Goal: Find specific page/section: Find specific page/section

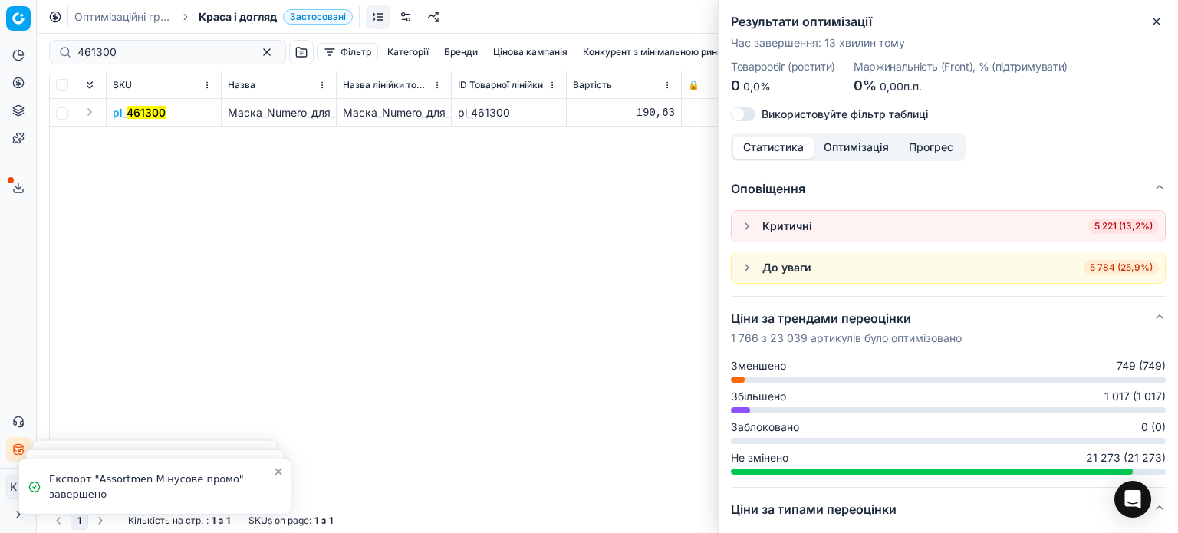
scroll to position [0, 6]
click at [1158, 15] on icon "button" at bounding box center [1156, 21] width 12 height 12
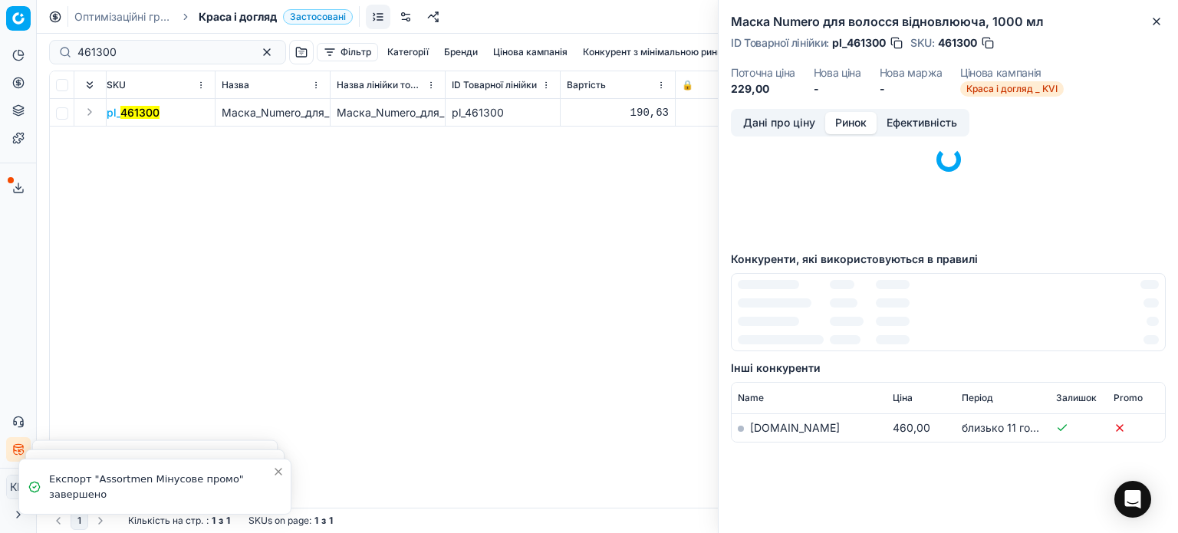
scroll to position [230, 0]
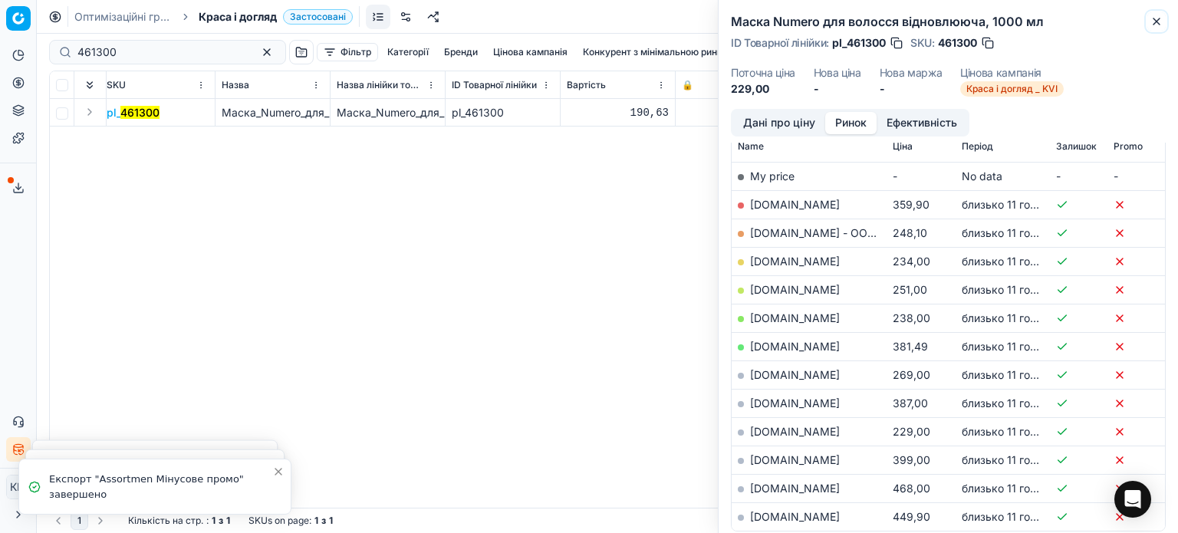
click at [1157, 18] on icon "button" at bounding box center [1156, 21] width 12 height 12
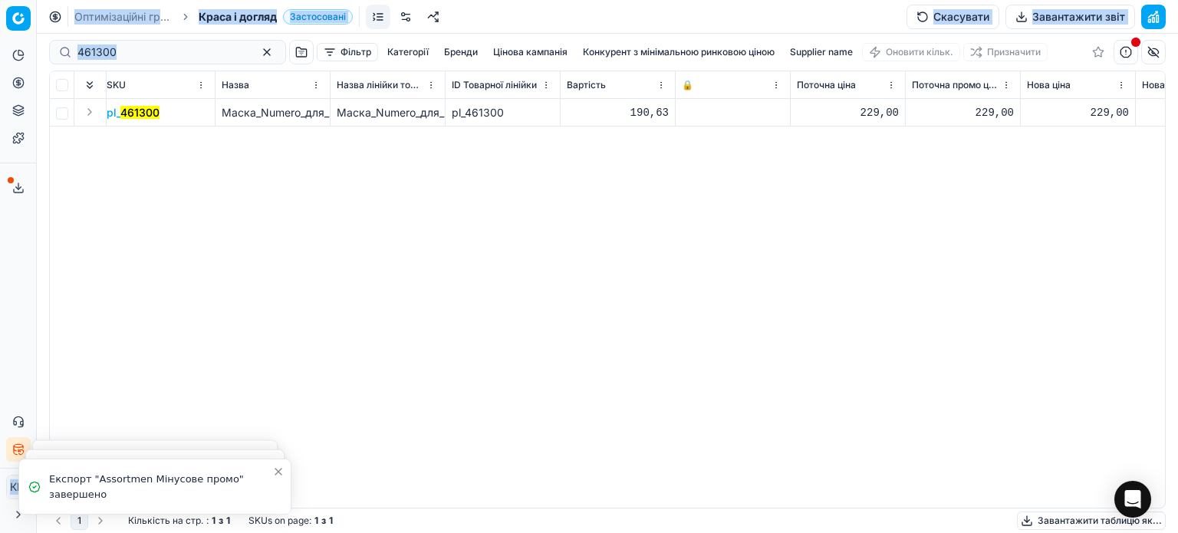
drag, startPoint x: 156, startPoint y: 61, endPoint x: 25, endPoint y: 51, distance: 132.2
click at [25, 51] on div "Pricing platform Аналітика Цінова оптимізація Асортимент продукції Шаблони Серв…" at bounding box center [589, 266] width 1178 height 533
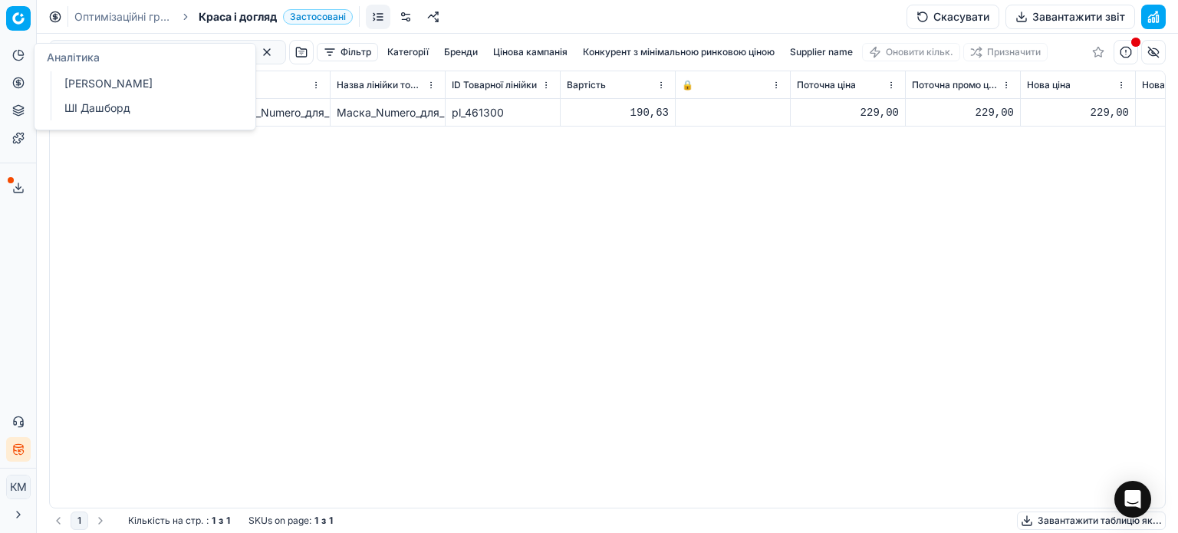
click at [267, 235] on div "pl_ 461300 Маска_Numero_для_волосся_відновлююча,_1000_мл Маска_Numero_для_волос…" at bounding box center [601, 303] width 1115 height 409
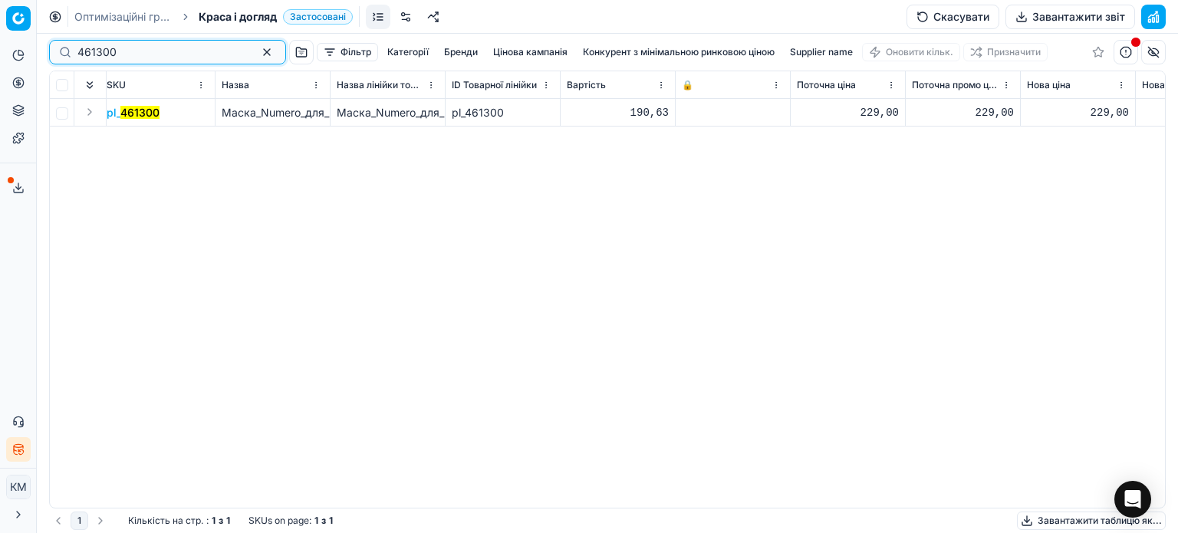
drag, startPoint x: 124, startPoint y: 48, endPoint x: 28, endPoint y: 48, distance: 95.8
click at [28, 48] on div "Pricing platform Аналітика Цінова оптимізація Асортимент продукції Шаблони Серв…" at bounding box center [589, 266] width 1178 height 533
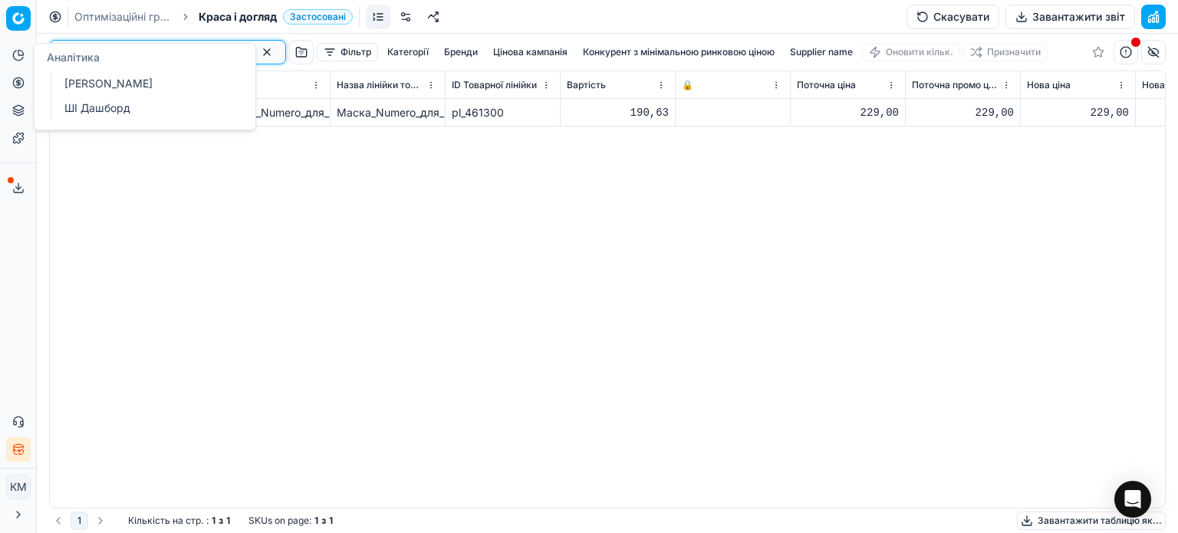
paste input "1314679"
type input "1314679"
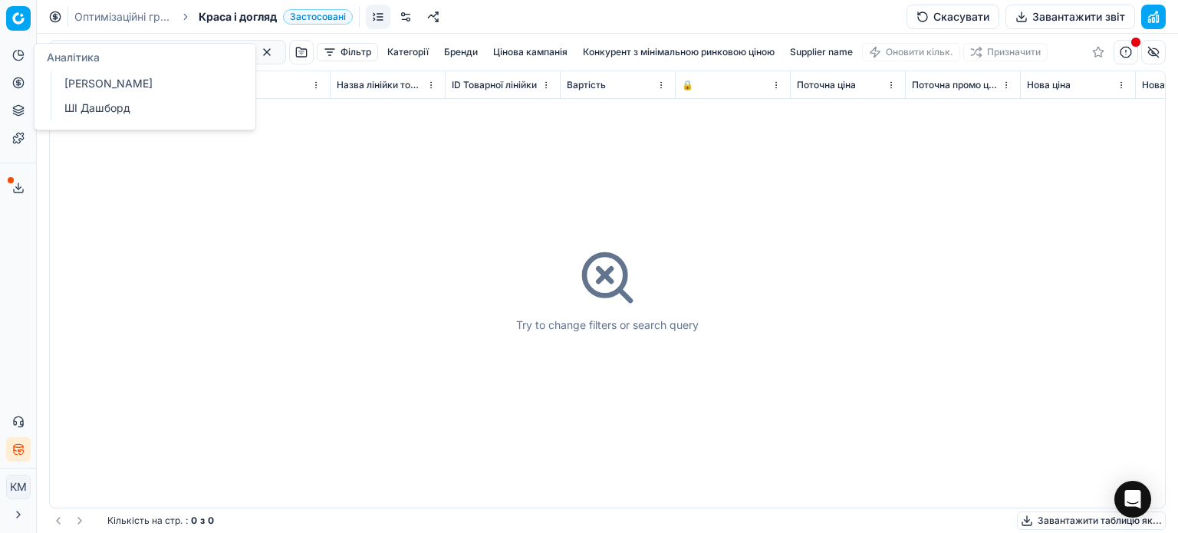
click at [245, 11] on span "Краса і догляд" at bounding box center [238, 16] width 78 height 15
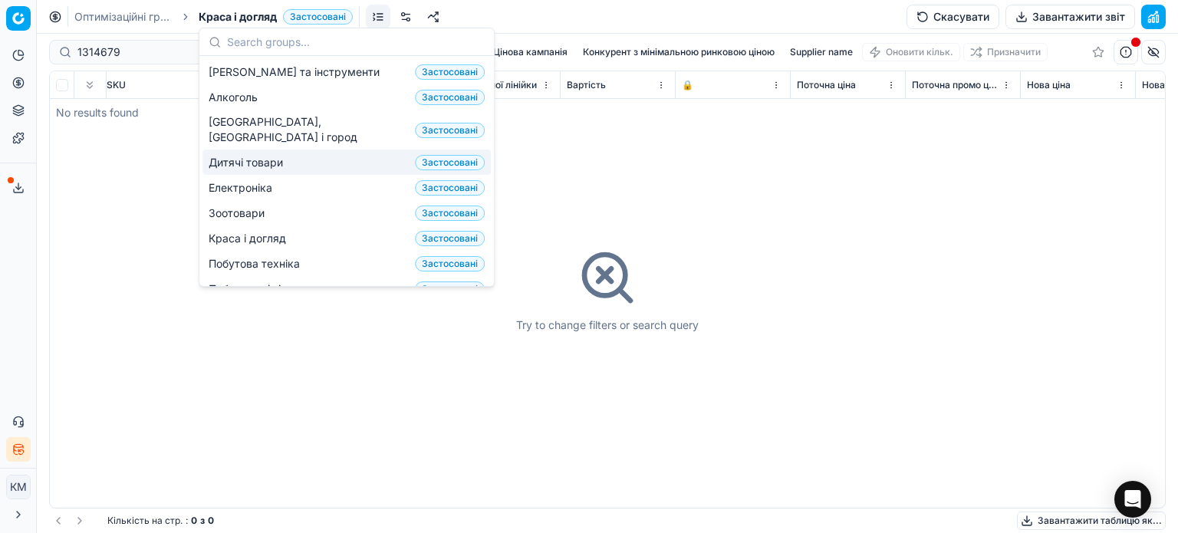
click at [251, 155] on span "Дитячі товари" at bounding box center [249, 162] width 81 height 15
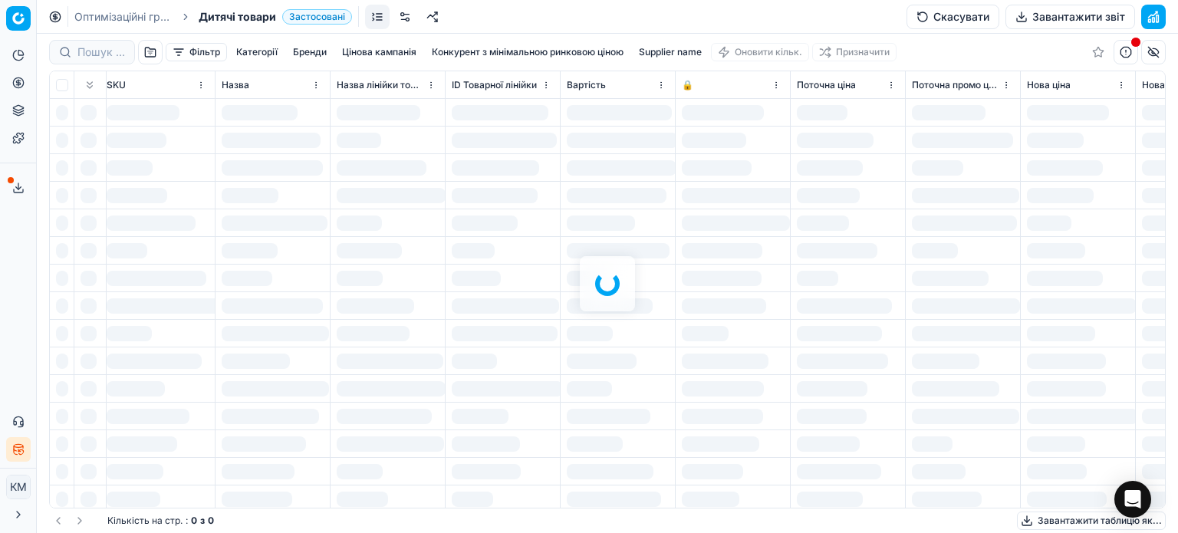
click at [97, 48] on div at bounding box center [607, 283] width 1141 height 499
click at [97, 50] on div at bounding box center [607, 283] width 1141 height 499
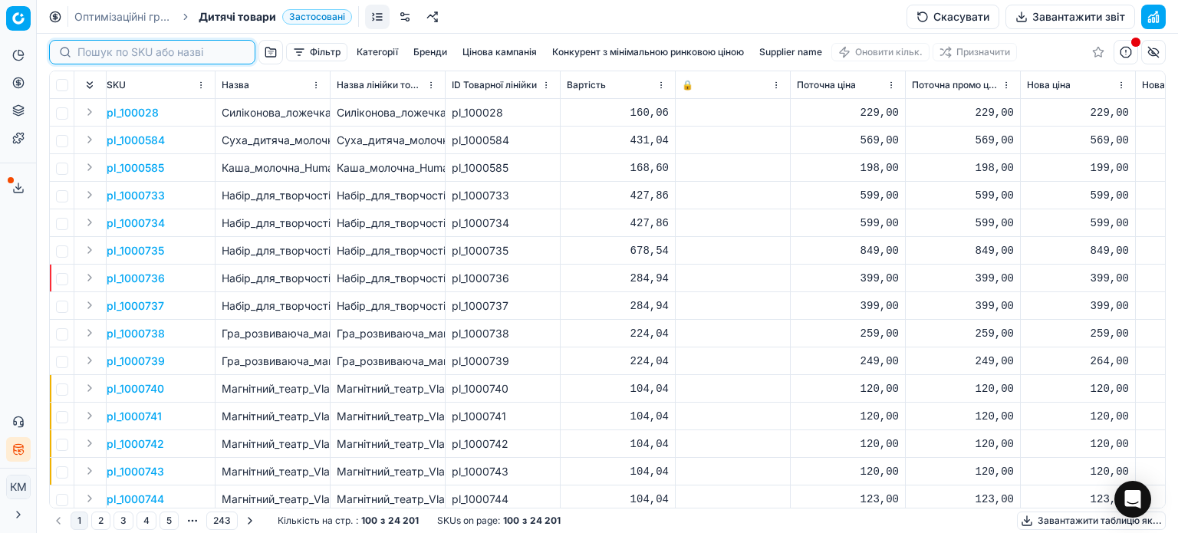
click at [104, 47] on input at bounding box center [161, 51] width 168 height 15
paste input "1314679"
type input "1314679"
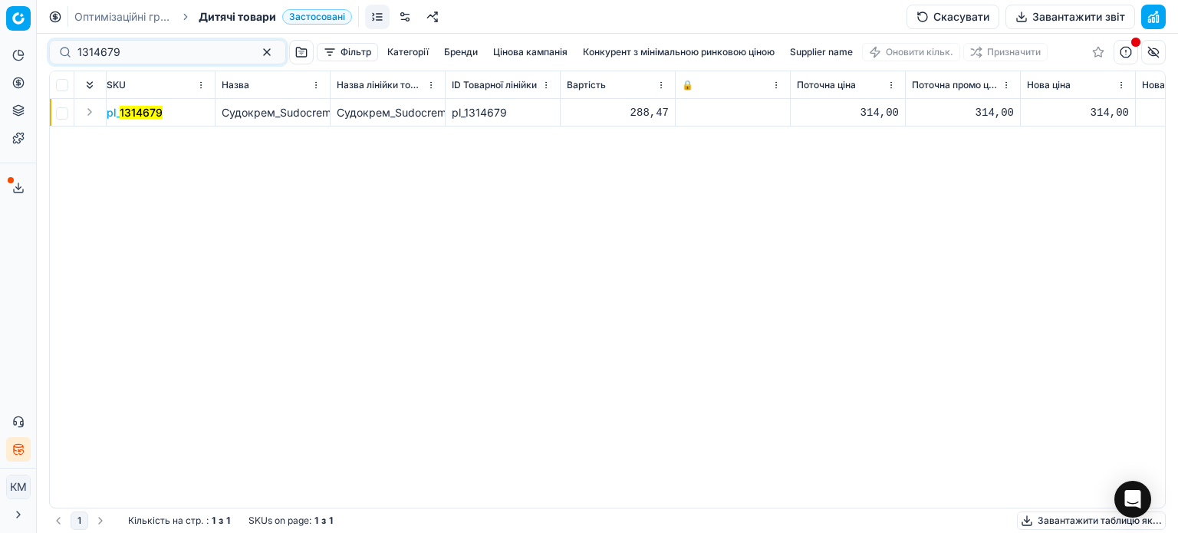
click at [154, 113] on mark "1314679" at bounding box center [141, 112] width 43 height 13
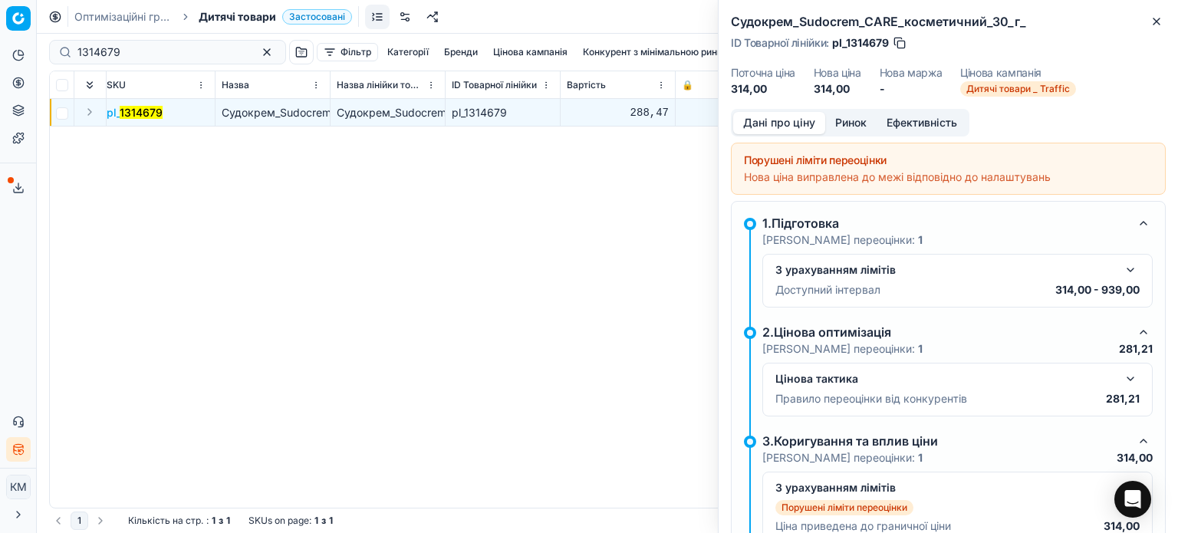
click at [863, 118] on button "Ринок" at bounding box center [850, 123] width 51 height 22
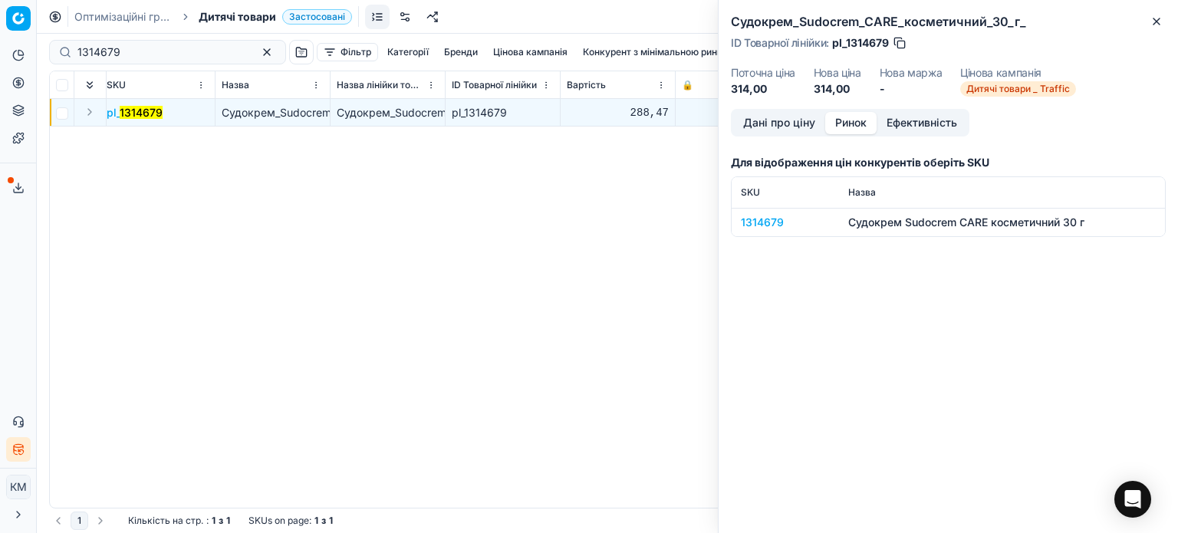
click at [774, 229] on div "1314679" at bounding box center [785, 222] width 89 height 15
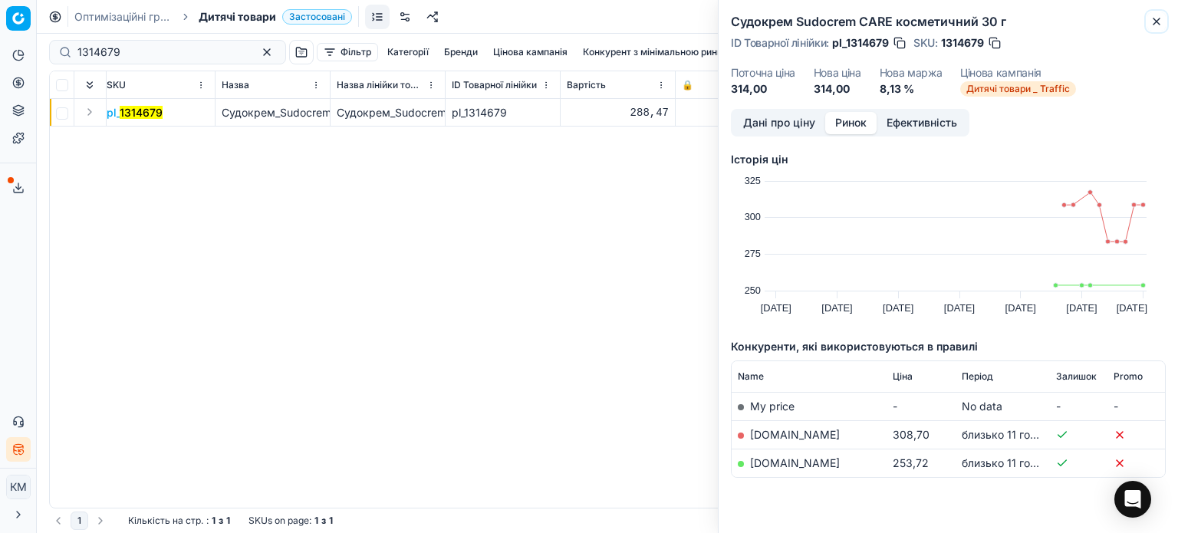
click at [1158, 25] on icon "button" at bounding box center [1156, 21] width 12 height 12
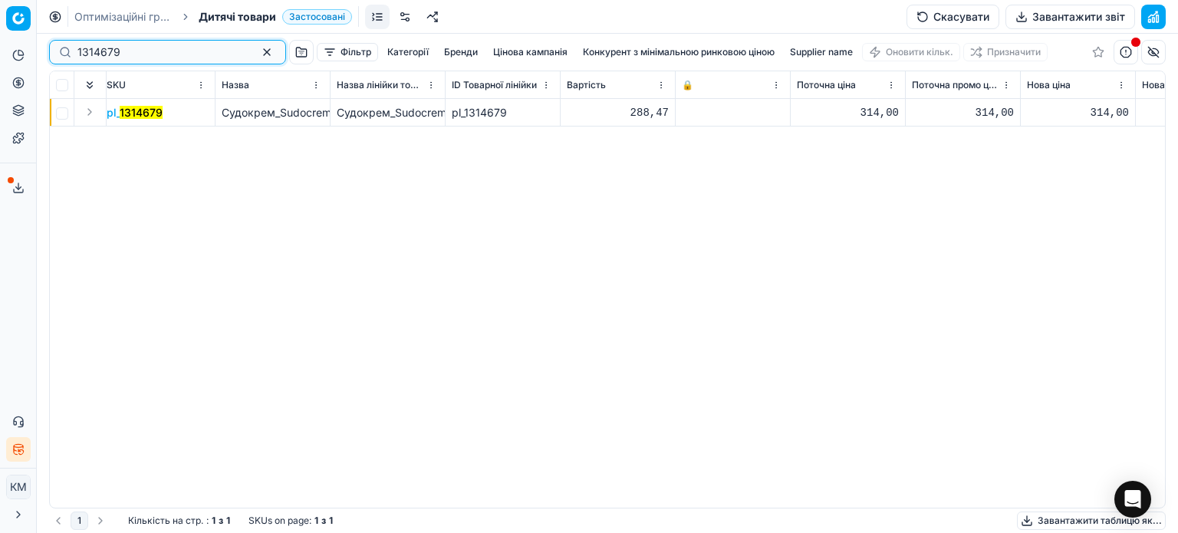
drag, startPoint x: 91, startPoint y: 56, endPoint x: 60, endPoint y: 51, distance: 31.8
click at [60, 51] on div "1314679" at bounding box center [167, 52] width 237 height 25
drag, startPoint x: 134, startPoint y: 48, endPoint x: 51, endPoint y: 48, distance: 82.8
click at [51, 48] on div "1314679" at bounding box center [167, 52] width 237 height 25
paste input "324998"
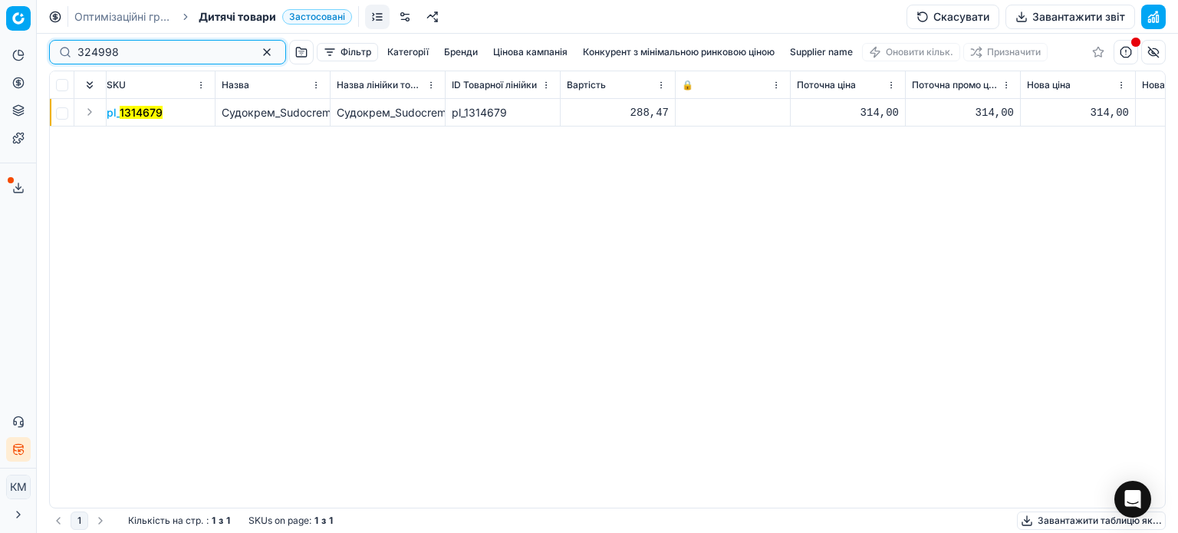
type input "324998"
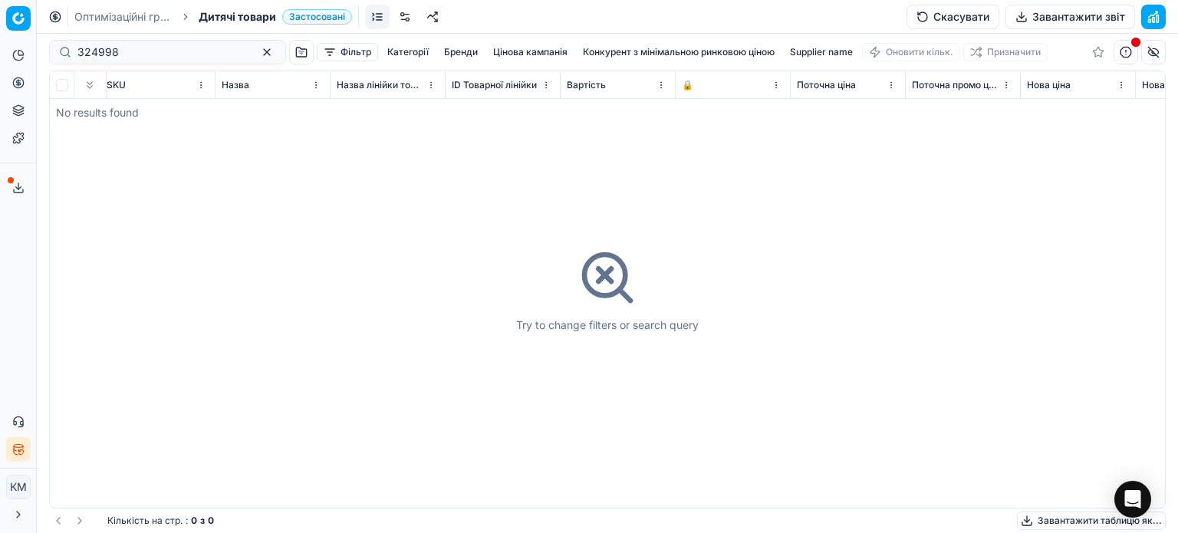
click at [209, 15] on span "Дитячі товари" at bounding box center [237, 16] width 77 height 15
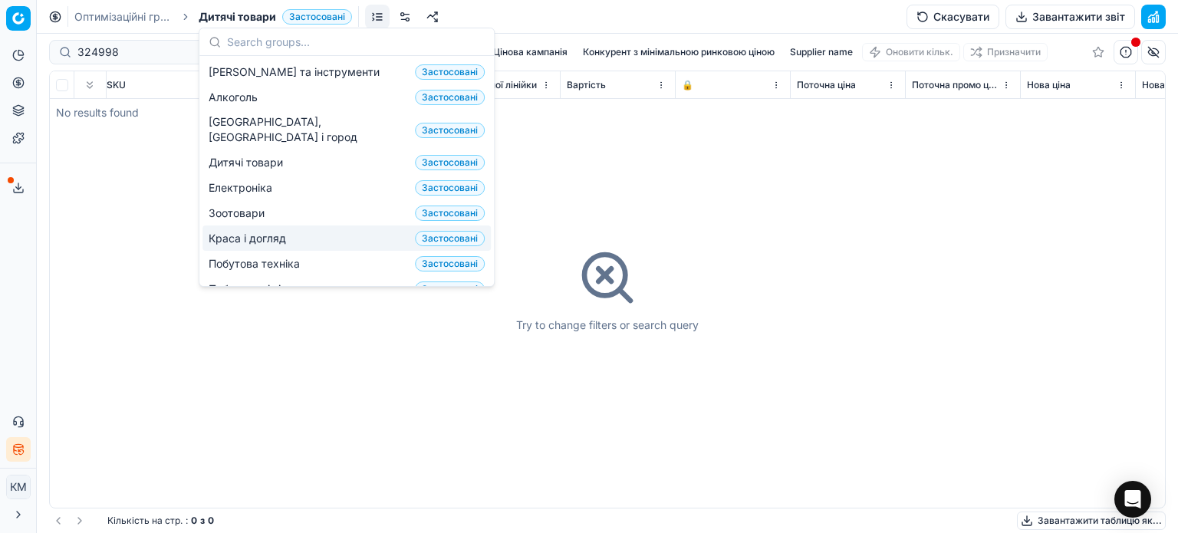
click at [256, 231] on span "Краса і догляд" at bounding box center [251, 238] width 84 height 15
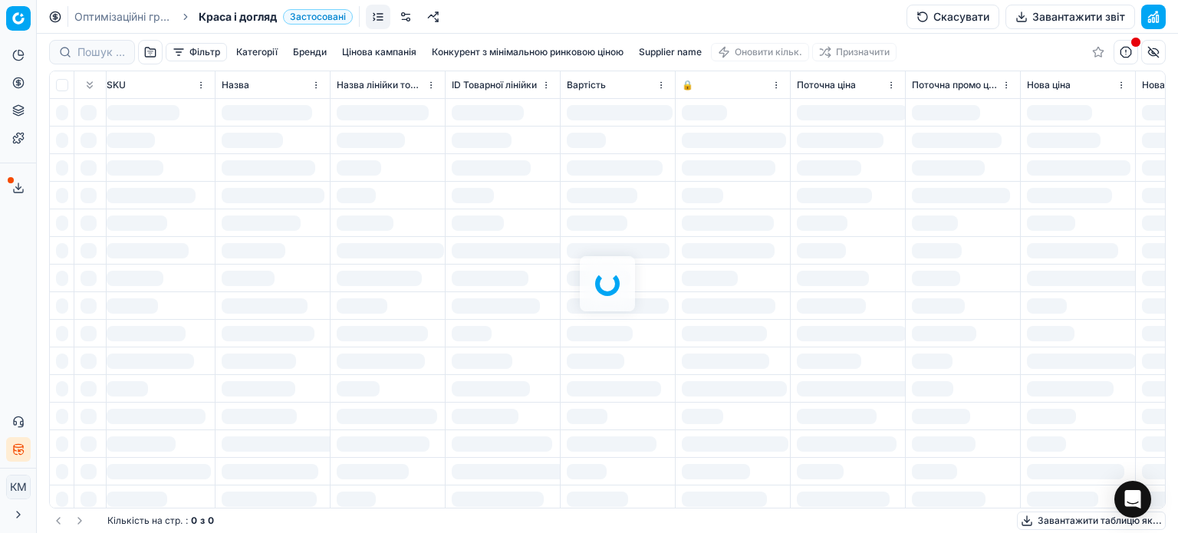
click at [104, 48] on div at bounding box center [607, 283] width 1141 height 499
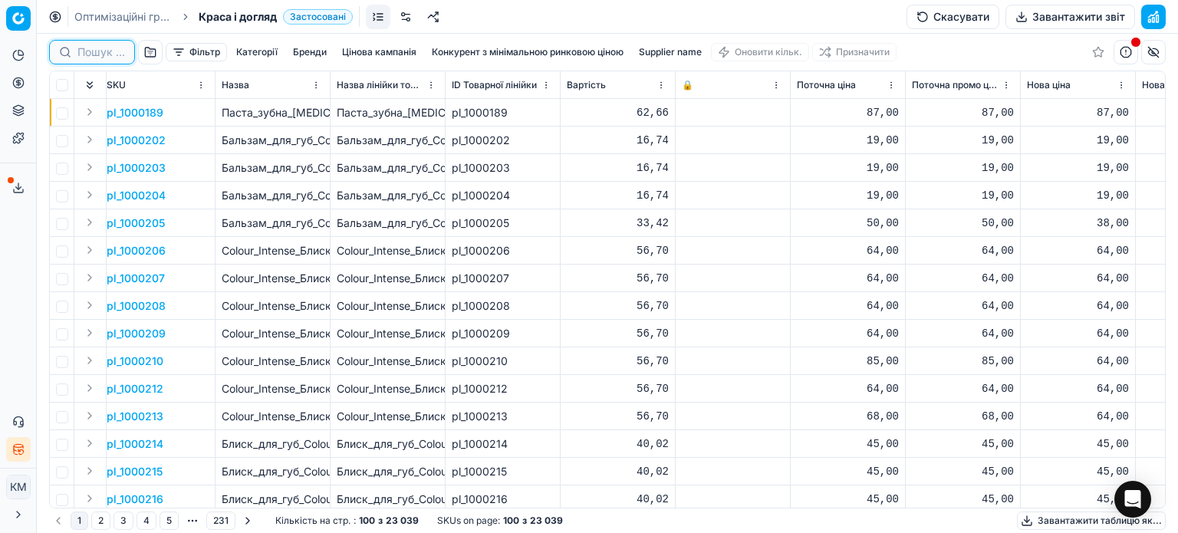
click at [103, 51] on input at bounding box center [101, 51] width 48 height 15
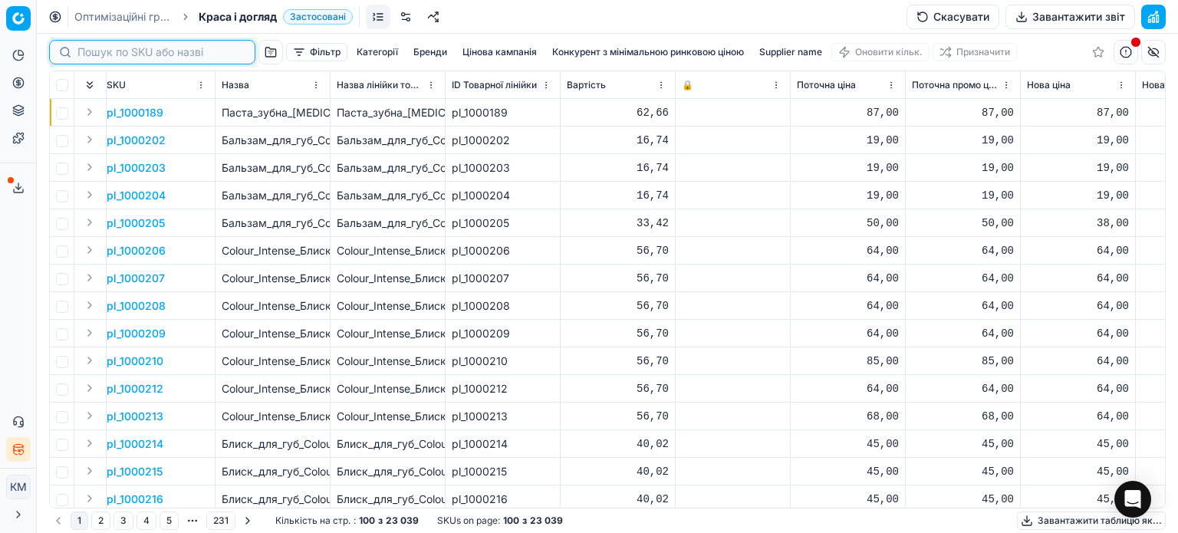
paste input "324998"
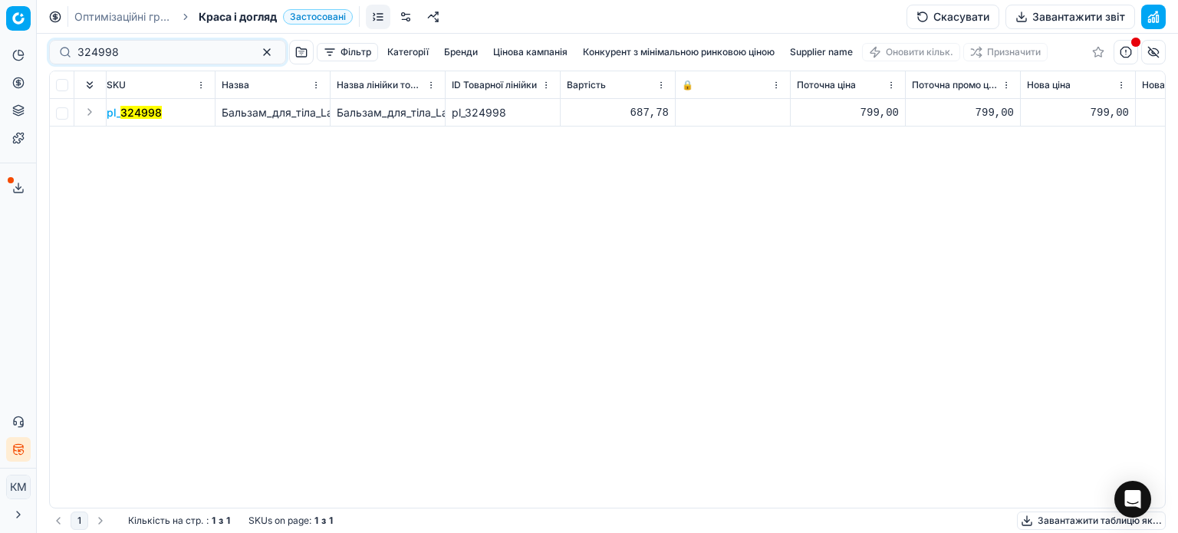
click at [138, 110] on mark "324998" at bounding box center [140, 112] width 41 height 13
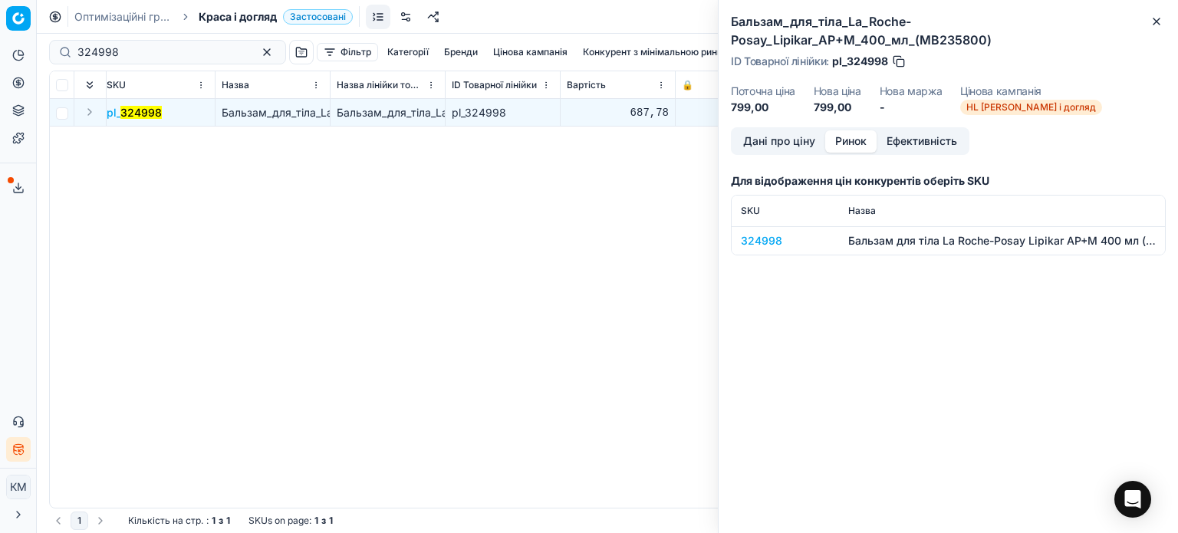
click at [856, 143] on button "Ринок" at bounding box center [850, 141] width 51 height 22
click at [765, 241] on div "324998" at bounding box center [785, 240] width 89 height 15
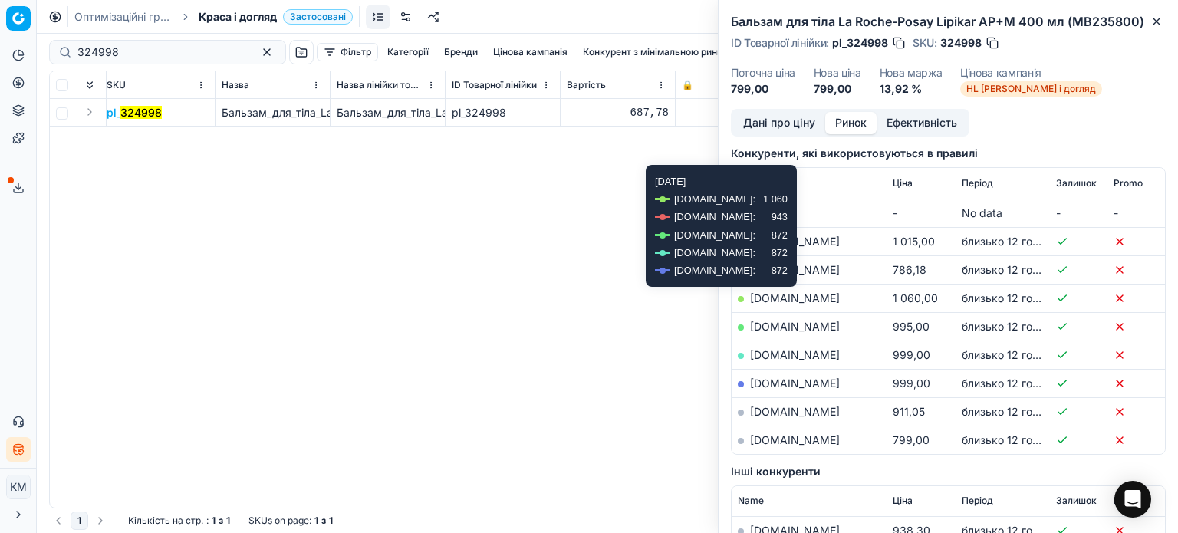
scroll to position [230, 0]
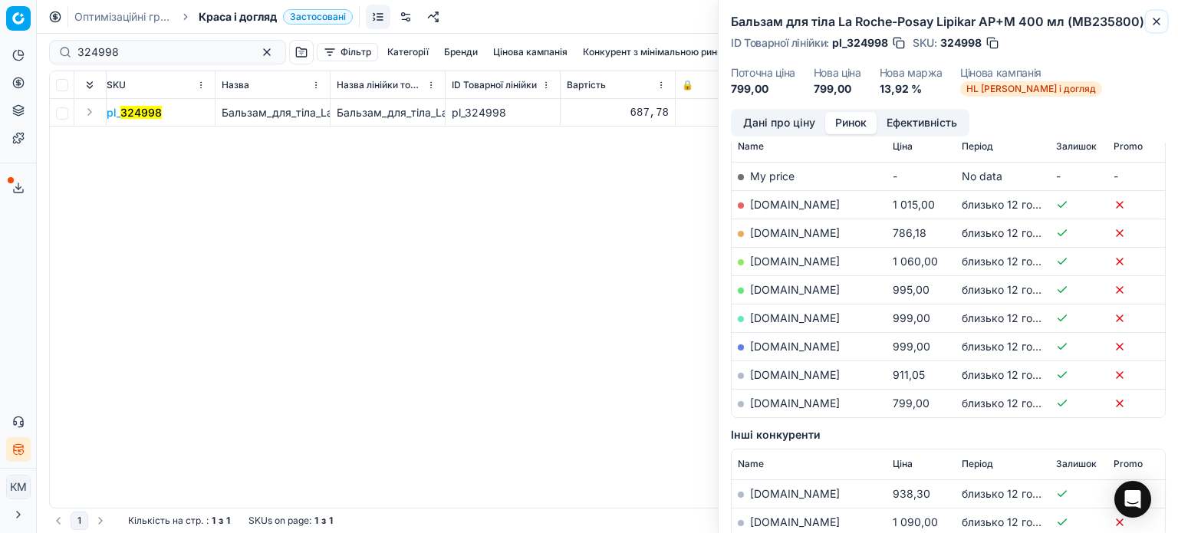
click at [1156, 23] on icon "button" at bounding box center [1156, 21] width 12 height 12
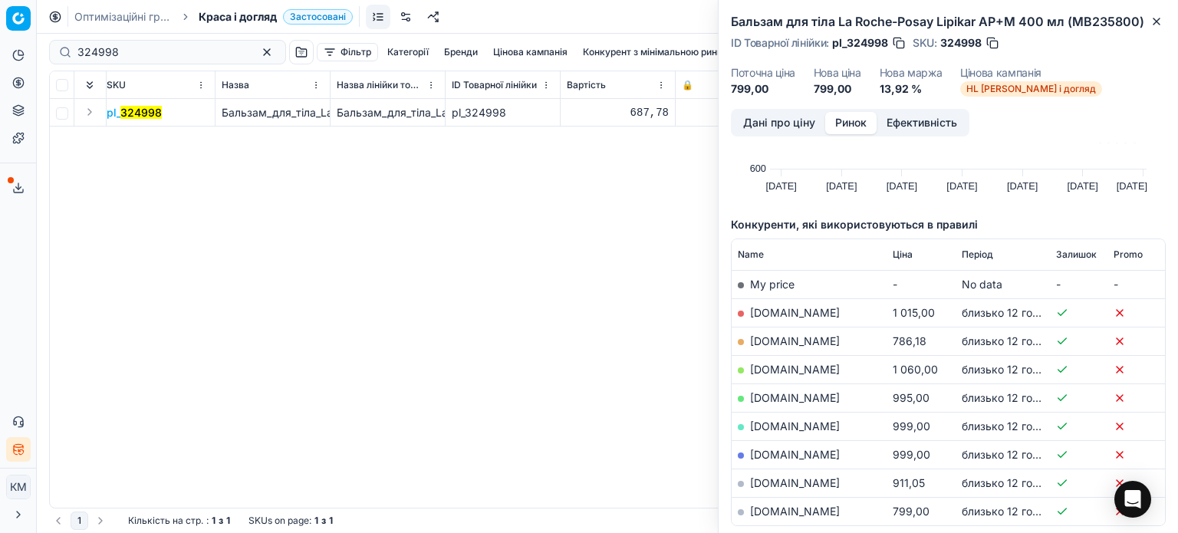
scroll to position [0, 0]
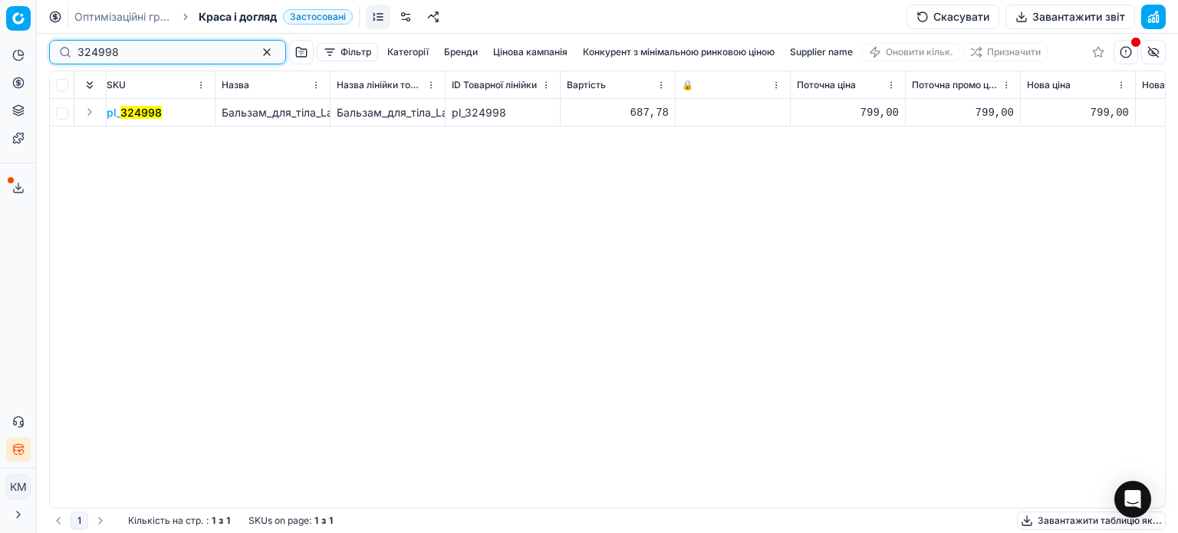
drag, startPoint x: 156, startPoint y: 51, endPoint x: 0, endPoint y: 54, distance: 155.7
click at [0, 54] on div "Pricing platform Аналітика Цінова оптимізація Асортимент продукції Шаблони Серв…" at bounding box center [589, 266] width 1178 height 533
paste input "1294775"
click at [129, 116] on mark "1294775" at bounding box center [142, 112] width 44 height 13
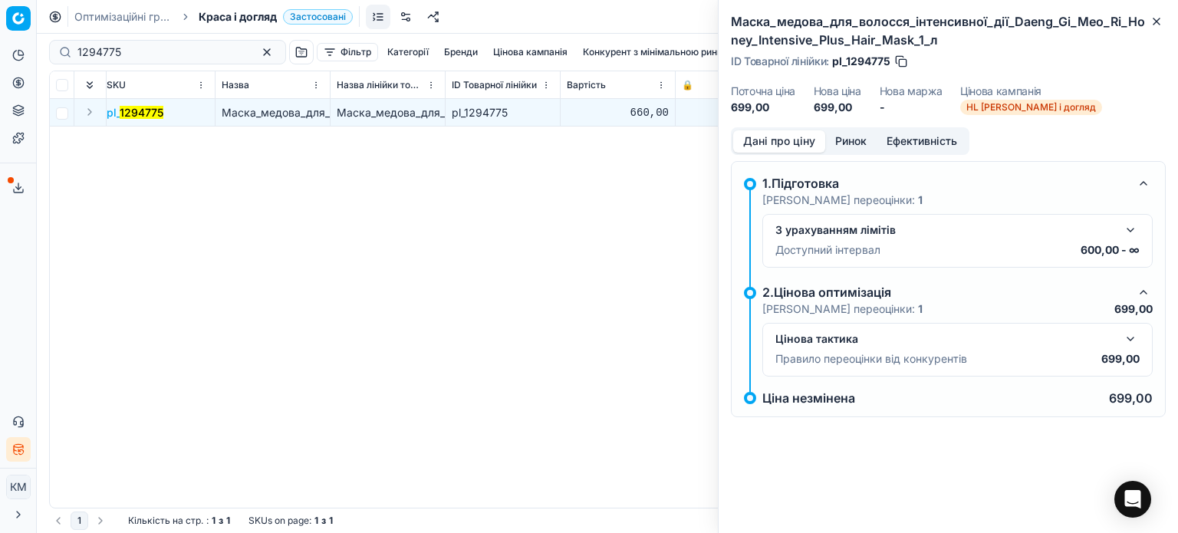
click at [840, 141] on button "Ринок" at bounding box center [850, 141] width 51 height 22
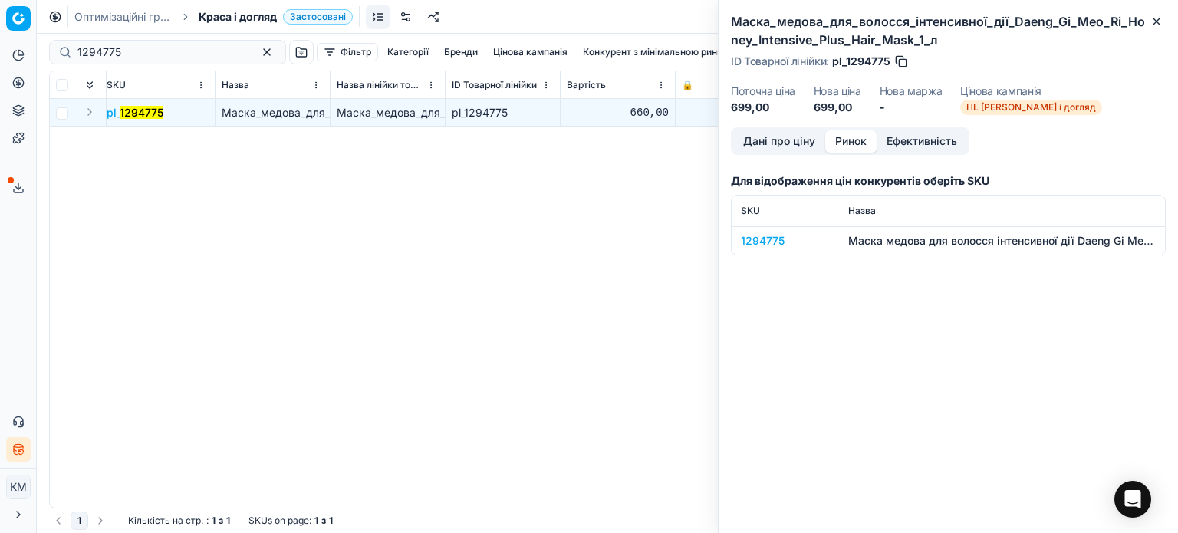
click at [774, 241] on div "1294775" at bounding box center [785, 240] width 89 height 15
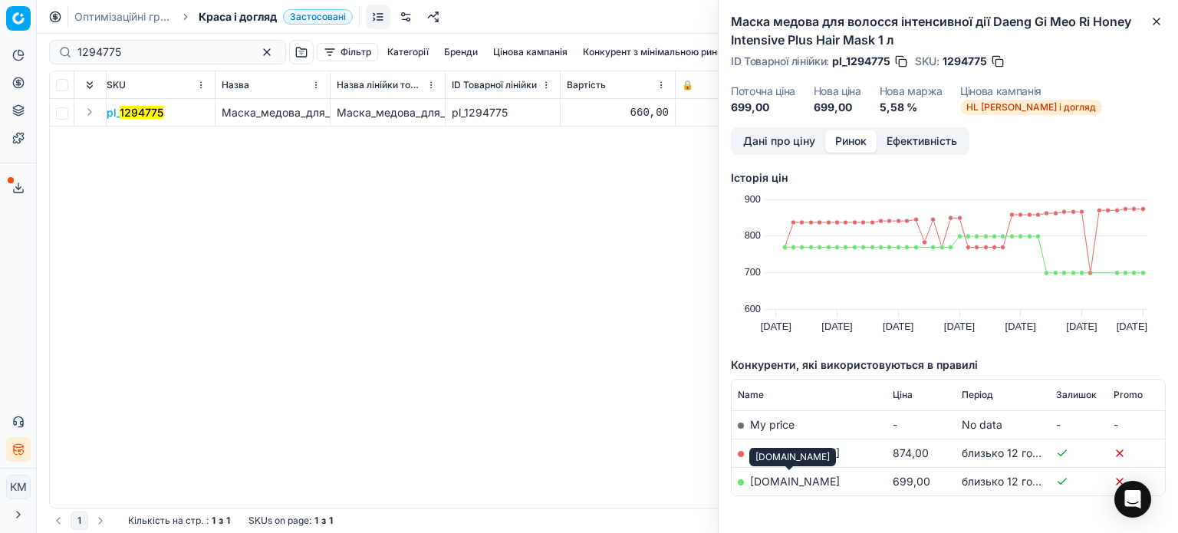
click at [788, 477] on link "[DOMAIN_NAME]" at bounding box center [795, 481] width 90 height 13
click at [1154, 25] on icon "button" at bounding box center [1156, 21] width 12 height 12
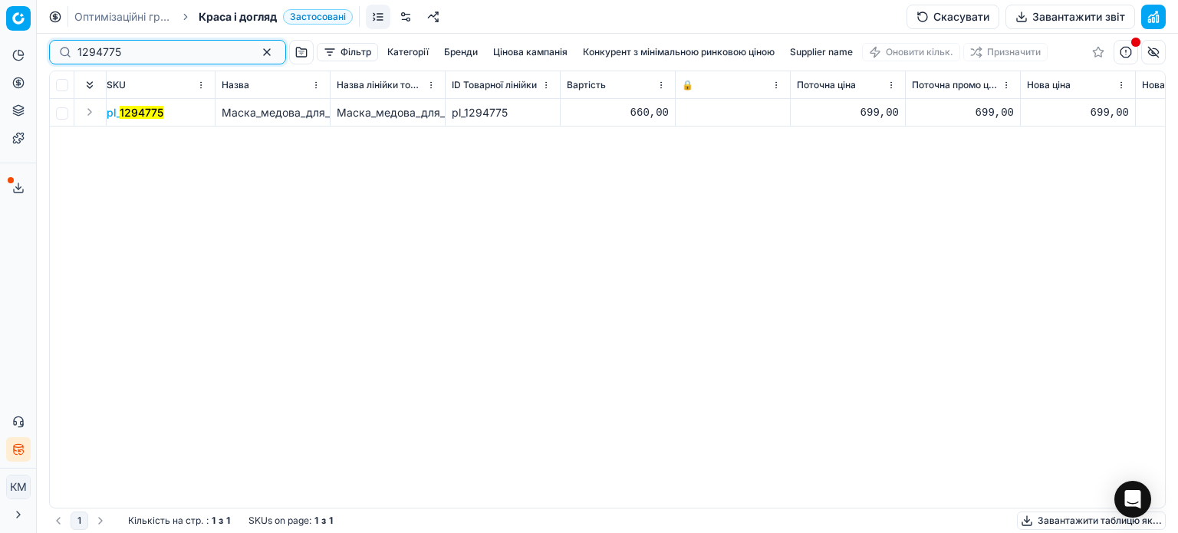
drag, startPoint x: 117, startPoint y: 56, endPoint x: 0, endPoint y: 54, distance: 116.5
click at [0, 57] on div "Pricing platform Аналітика Цінова оптимізація Асортимент продукції Шаблони Серв…" at bounding box center [589, 266] width 1178 height 533
paste input "511709"
click at [137, 113] on mark "511709" at bounding box center [137, 112] width 35 height 13
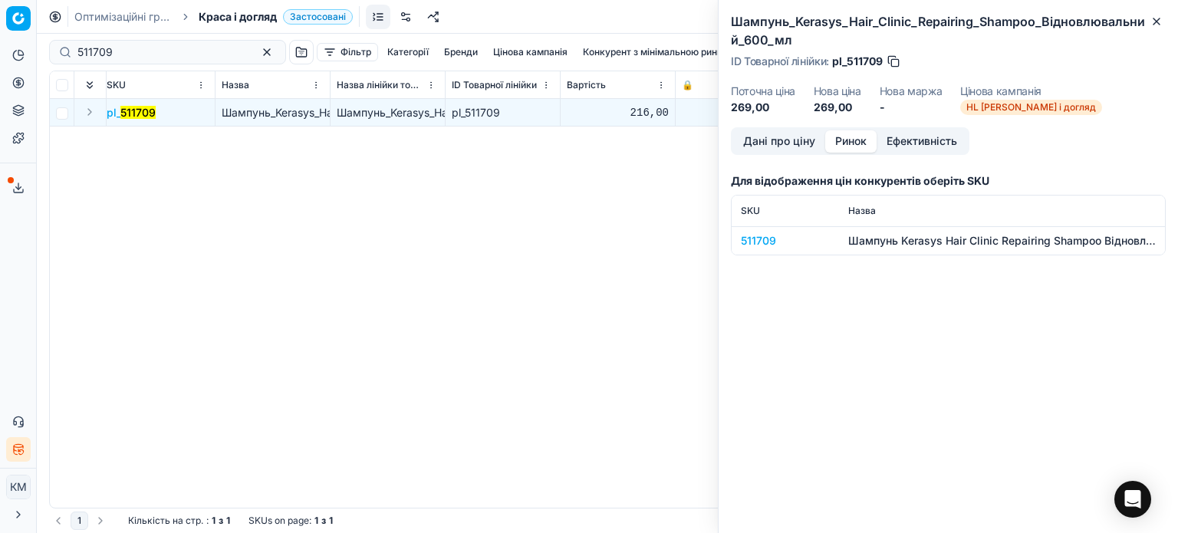
click at [841, 144] on button "Ринок" at bounding box center [850, 141] width 51 height 22
click at [1155, 18] on icon "button" at bounding box center [1156, 21] width 12 height 12
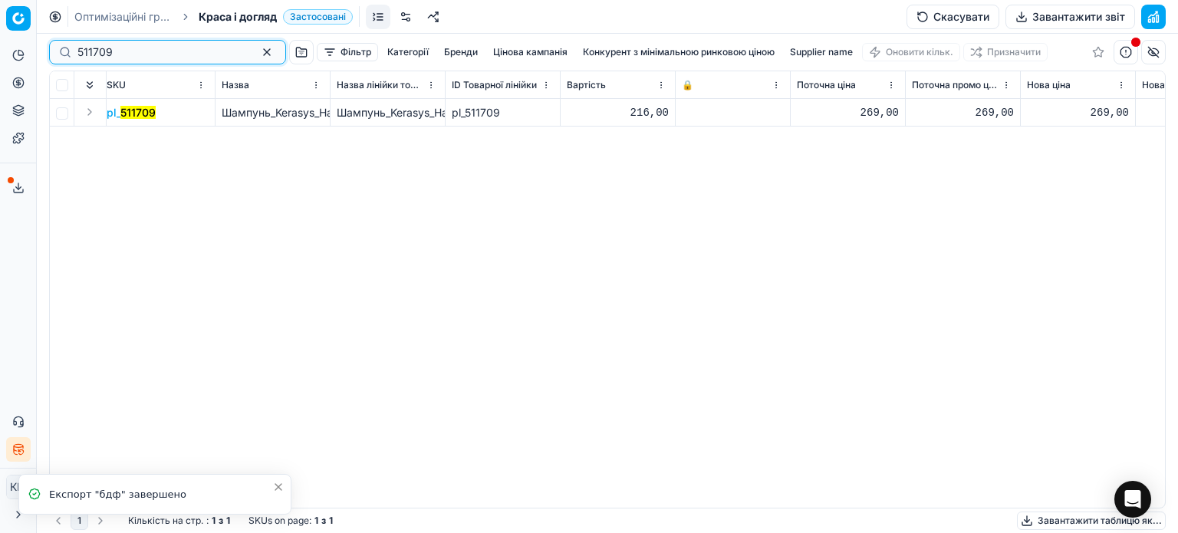
drag, startPoint x: 132, startPoint y: 49, endPoint x: 0, endPoint y: 28, distance: 133.5
click at [0, 28] on div "Pricing platform Аналітика Цінова оптимізація Асортимент продукції Шаблони Серв…" at bounding box center [589, 266] width 1178 height 533
paste input "496664"
click at [141, 120] on td "pl_ 496664" at bounding box center [157, 113] width 115 height 28
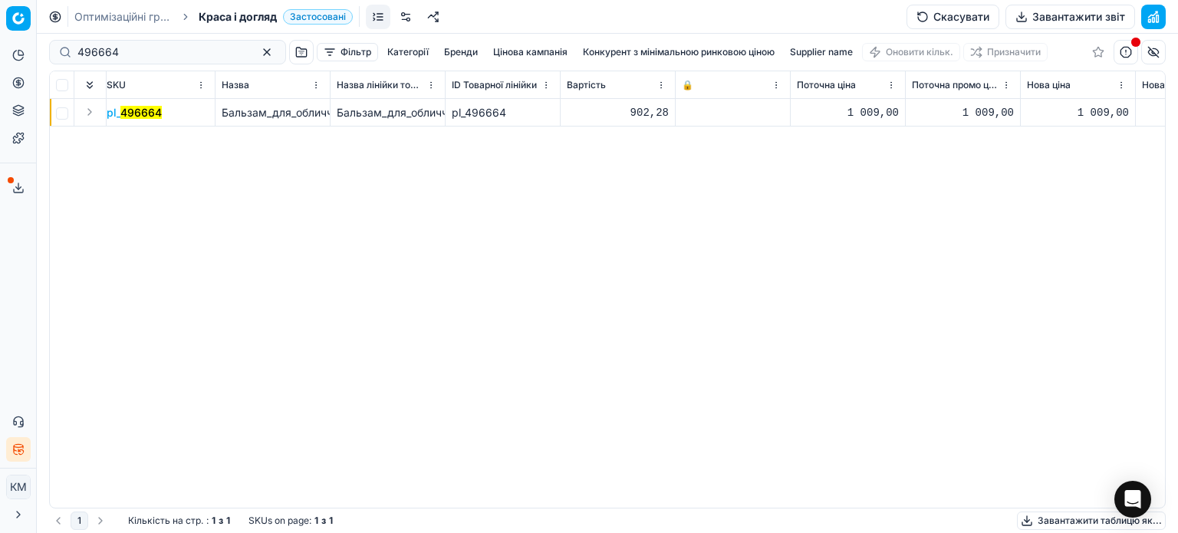
click at [138, 114] on mark "496664" at bounding box center [140, 112] width 41 height 13
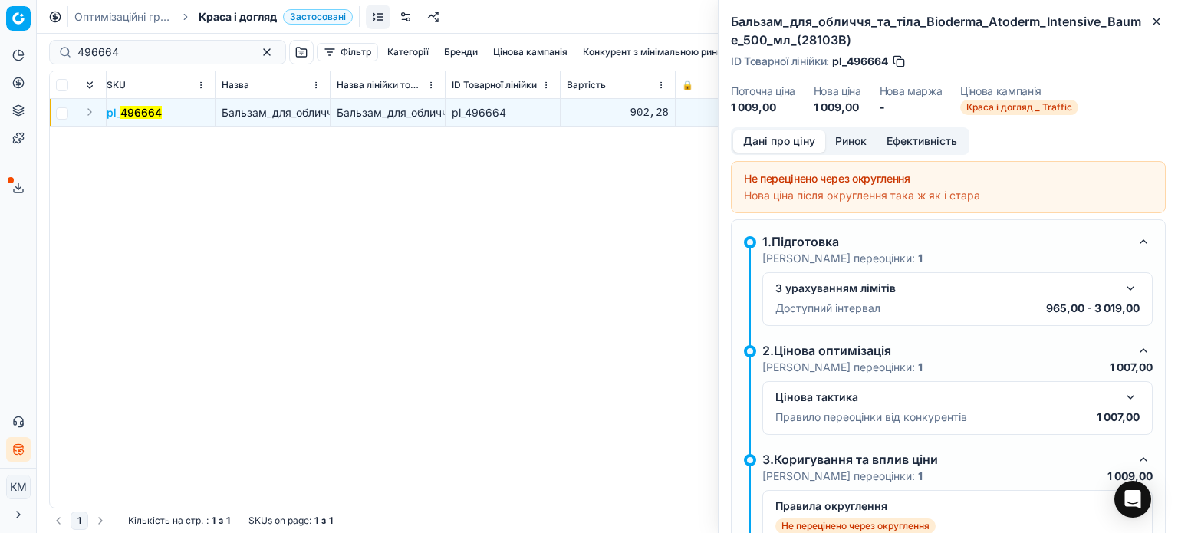
click at [850, 148] on button "Ринок" at bounding box center [850, 141] width 51 height 22
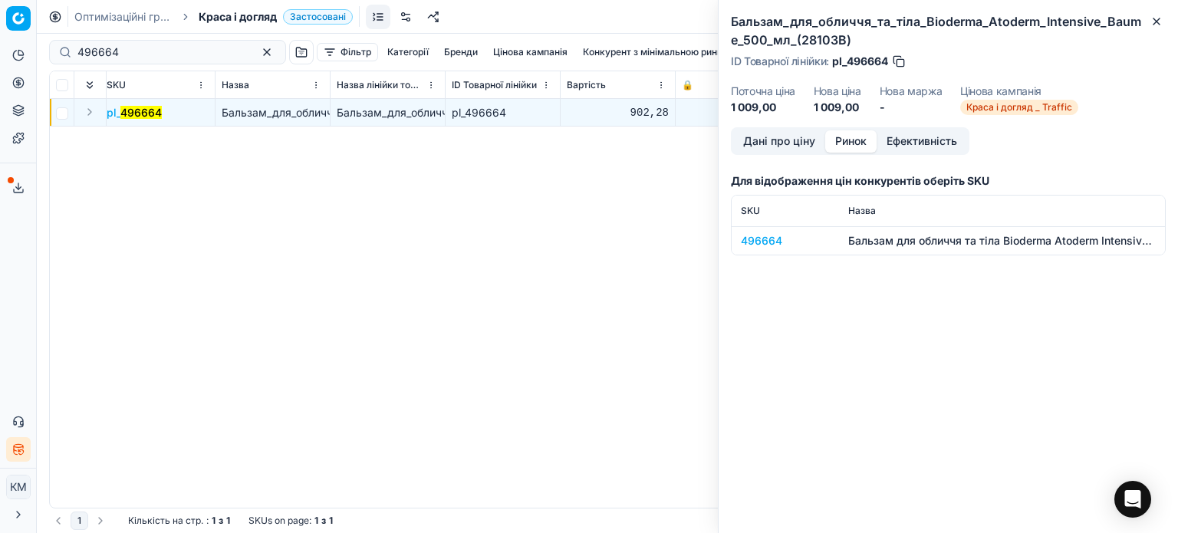
click at [776, 243] on div "496664" at bounding box center [785, 240] width 89 height 15
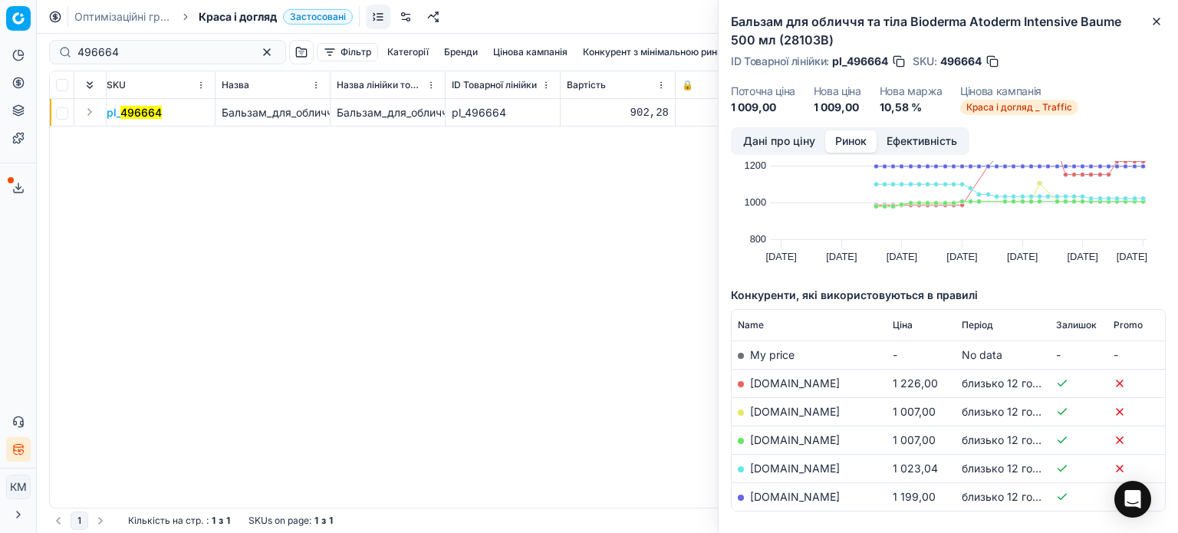
scroll to position [138, 0]
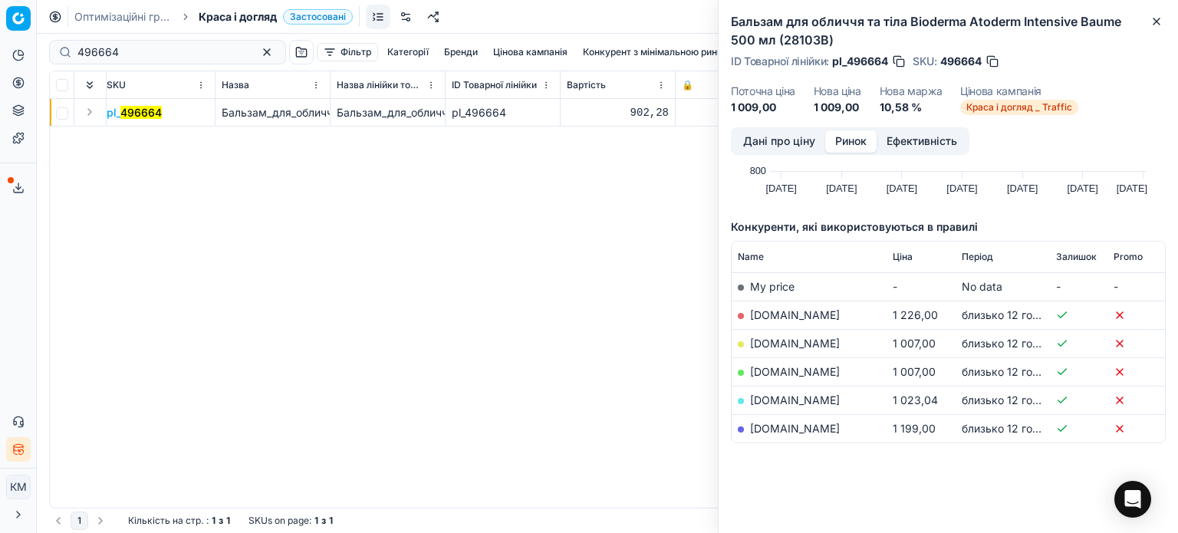
click at [787, 342] on link "[DOMAIN_NAME]" at bounding box center [795, 343] width 90 height 13
click at [1155, 22] on icon "button" at bounding box center [1156, 21] width 6 height 6
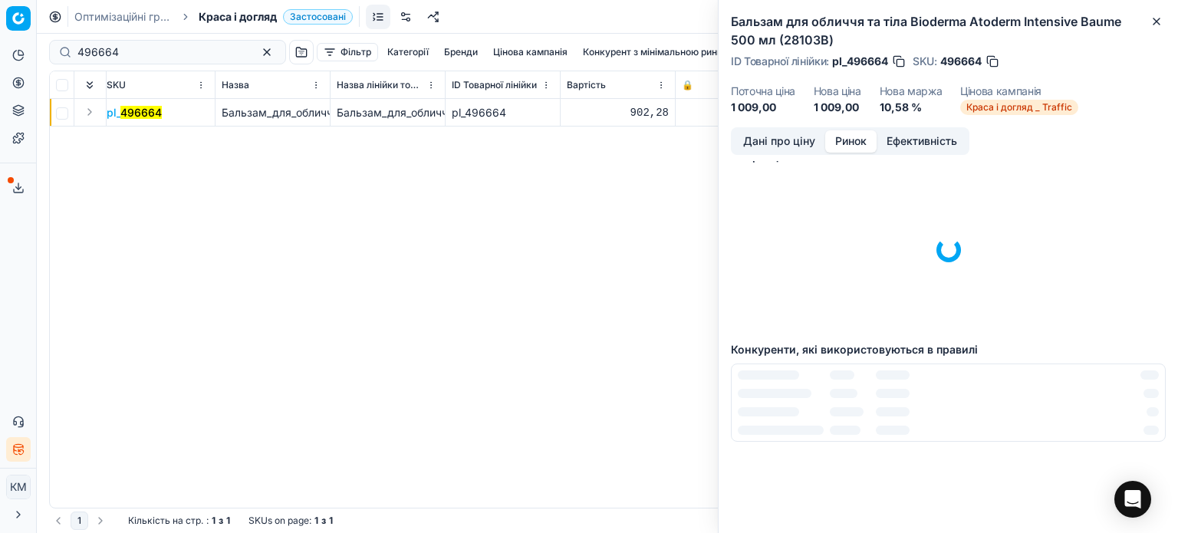
scroll to position [0, 0]
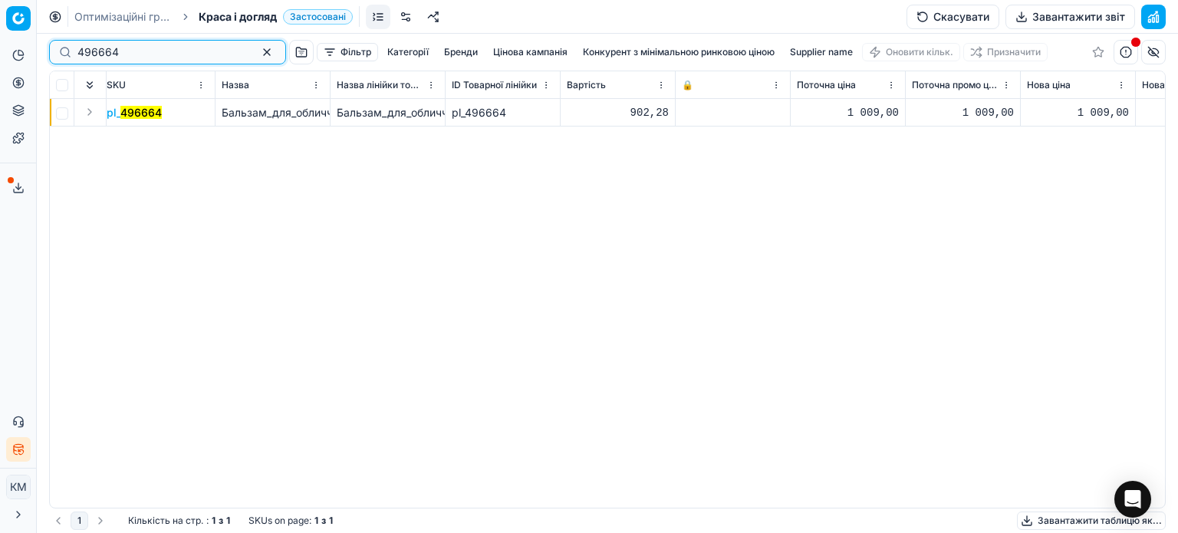
drag, startPoint x: 162, startPoint y: 52, endPoint x: 0, endPoint y: 59, distance: 161.9
click at [0, 59] on div "Pricing platform Аналітика Цінова оптимізація Асортимент продукції Шаблони Серв…" at bounding box center [589, 266] width 1178 height 533
paste input "73"
type input "496673"
click at [136, 114] on mark "496673" at bounding box center [140, 112] width 41 height 13
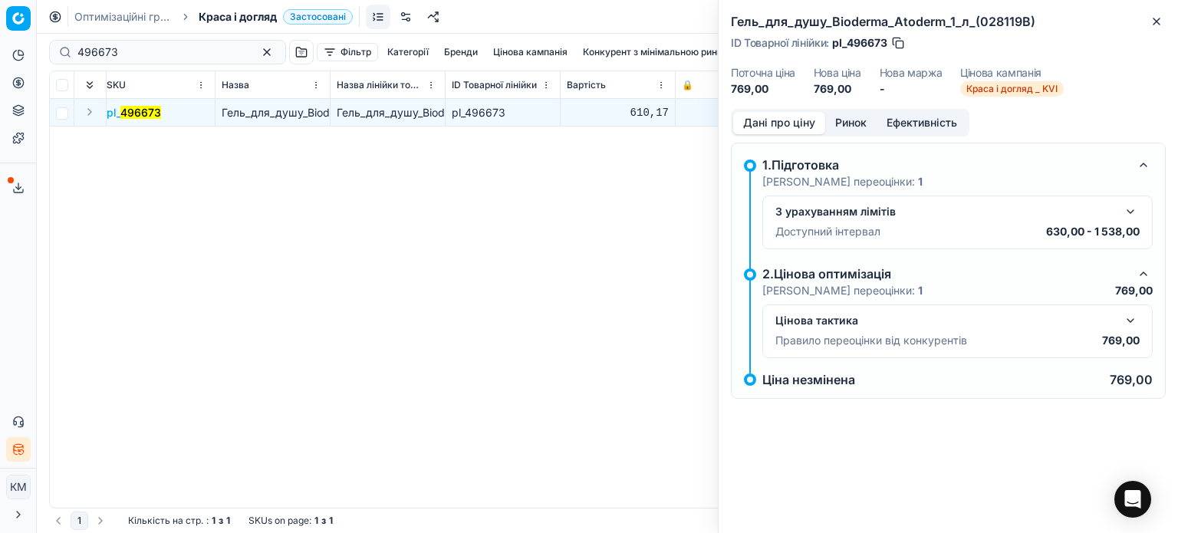
click at [846, 122] on button "Ринок" at bounding box center [850, 123] width 51 height 22
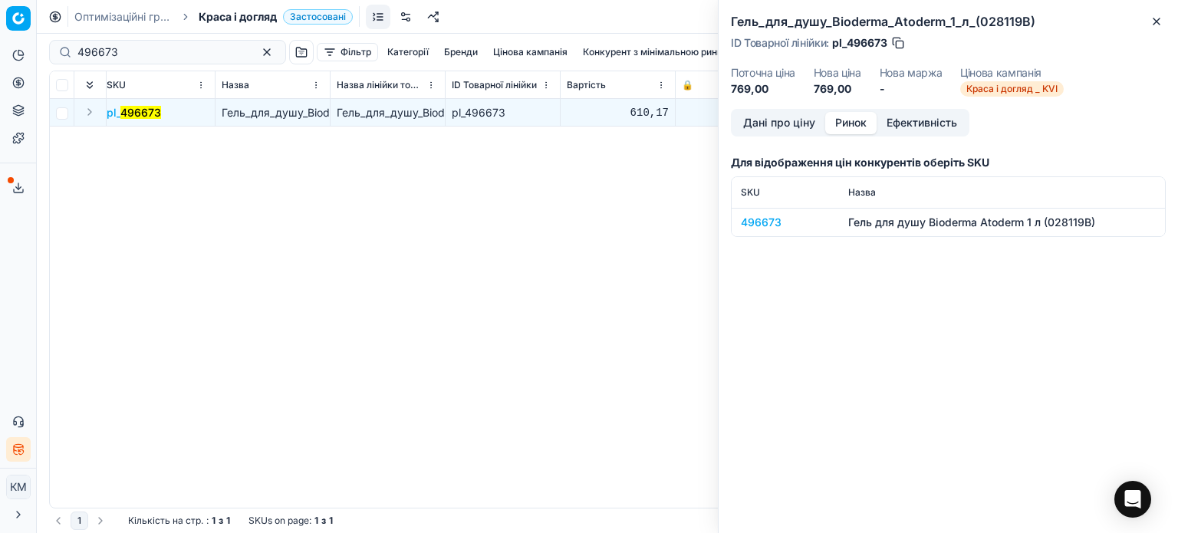
click at [772, 222] on div "496673" at bounding box center [785, 222] width 89 height 15
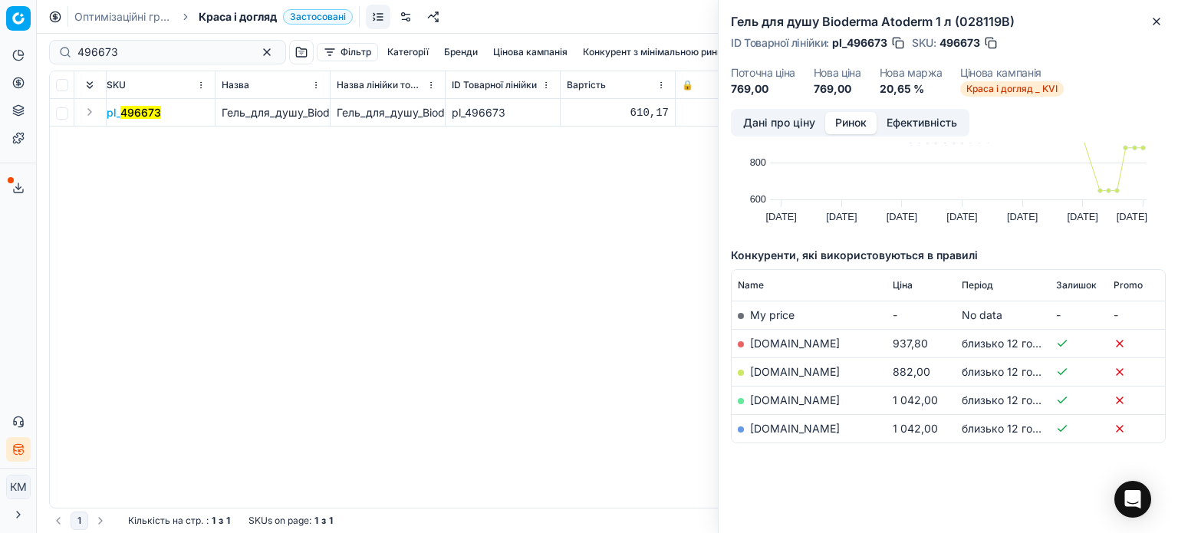
scroll to position [92, 0]
